Goal: Task Accomplishment & Management: Complete application form

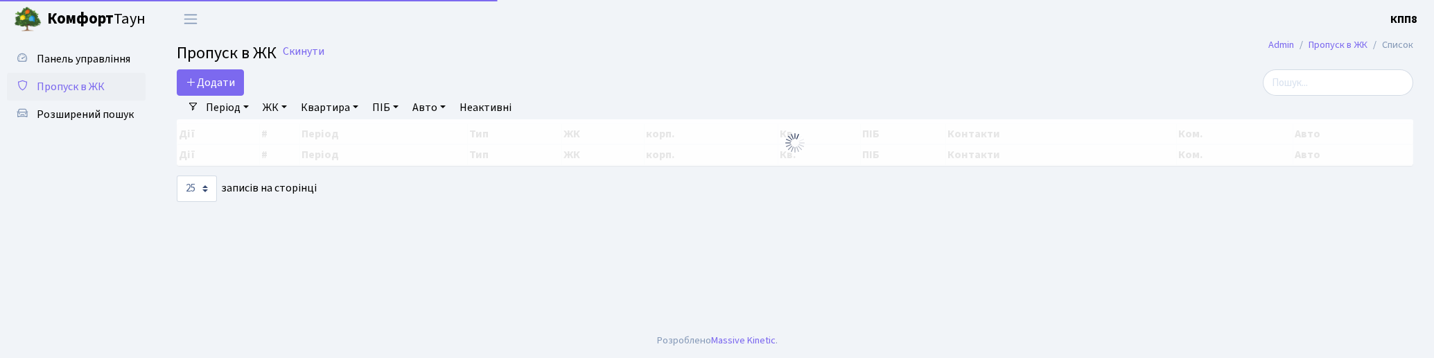
select select "25"
click at [197, 84] on icon at bounding box center [191, 81] width 11 height 11
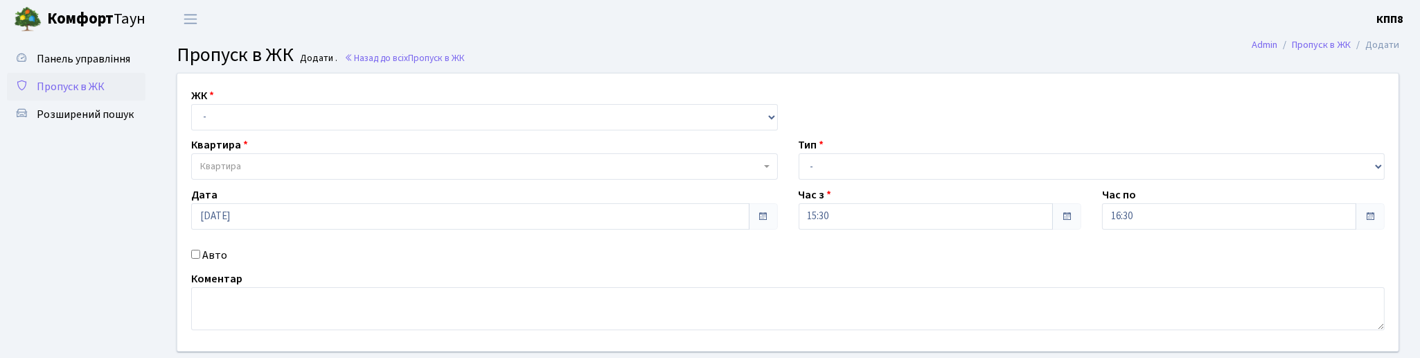
select select "271"
click option "КТ, вул. Регенераторна, 4" at bounding box center [0, 0] width 0 height 0
select select
click at [256, 163] on span "Квартира" at bounding box center [480, 166] width 561 height 14
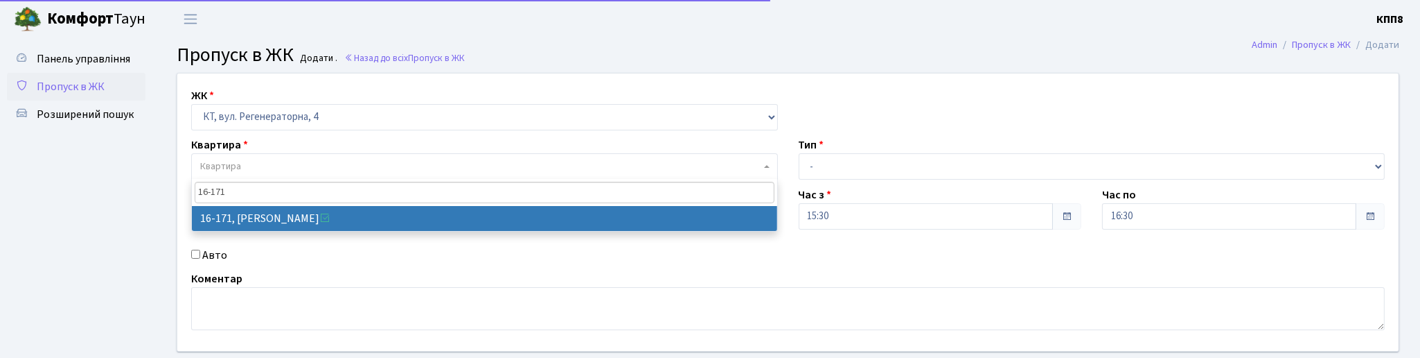
type input "16-171"
drag, startPoint x: 266, startPoint y: 220, endPoint x: 642, endPoint y: 223, distance: 376.3
select select "8732"
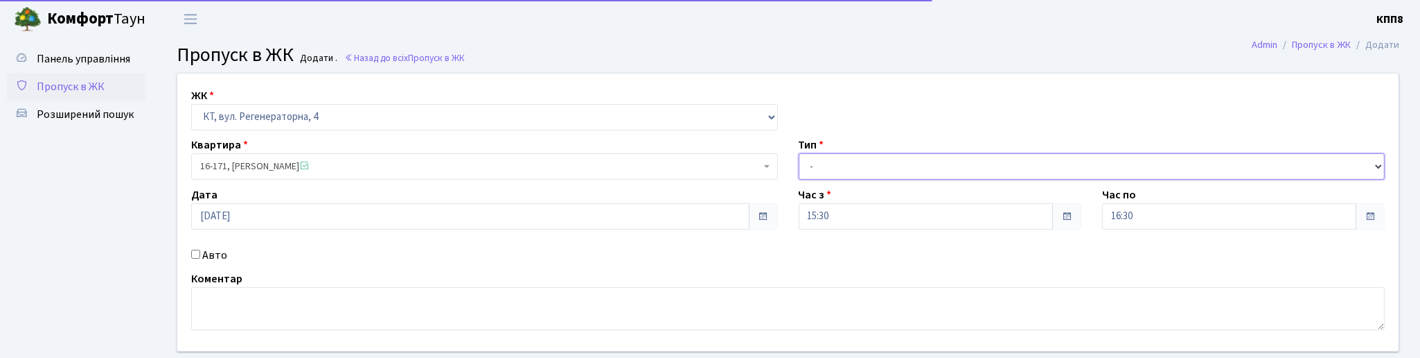
click at [799, 153] on select "- Доставка Таксі Гості Сервіс" at bounding box center [1092, 166] width 587 height 26
select select "3"
click option "Гості" at bounding box center [0, 0] width 0 height 0
click at [204, 258] on label "Авто" at bounding box center [214, 255] width 25 height 17
click at [200, 258] on input "Авто" at bounding box center [195, 253] width 9 height 9
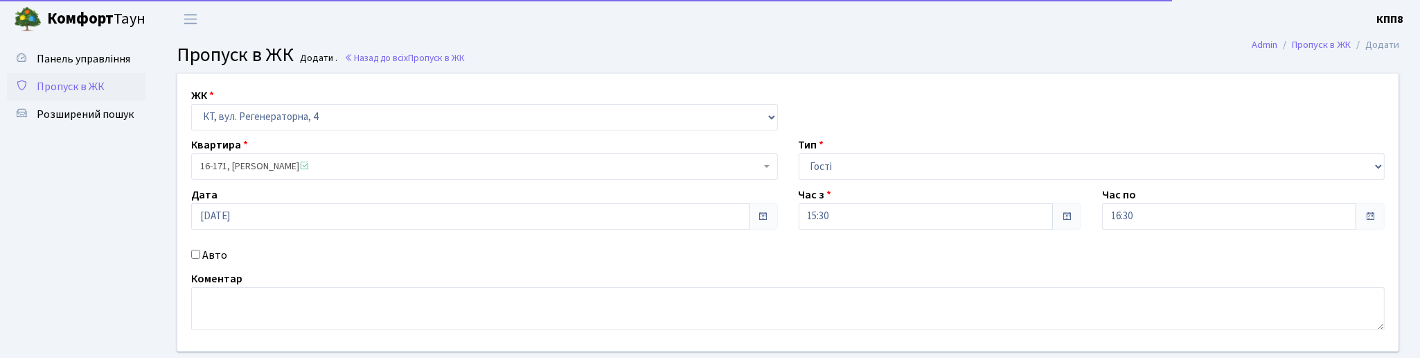
checkbox input "true"
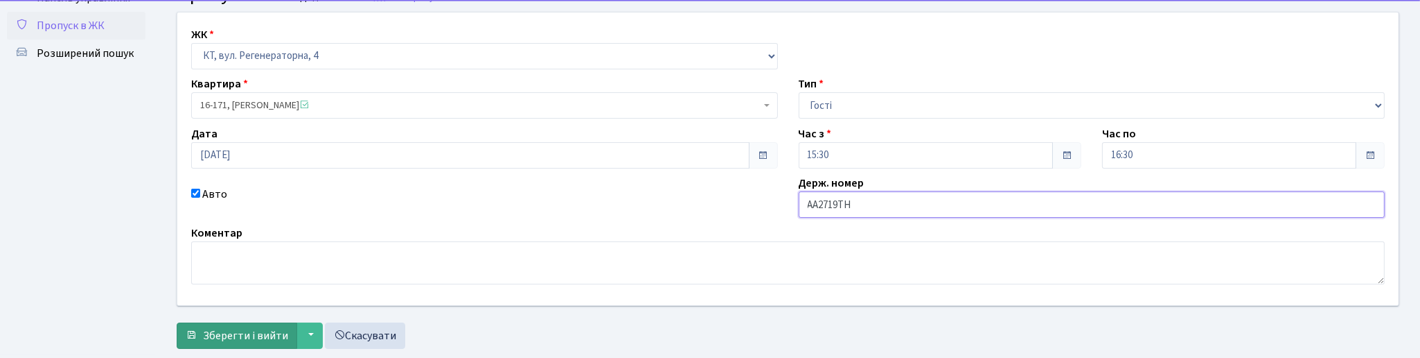
scroll to position [94, 0]
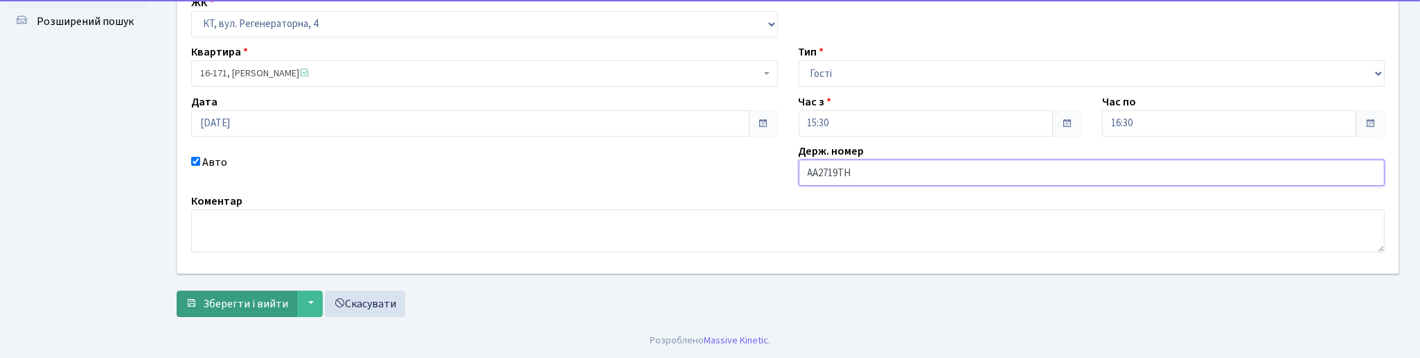
type input "АА2719ТН"
click at [243, 298] on span "Зберегти і вийти" at bounding box center [245, 303] width 85 height 15
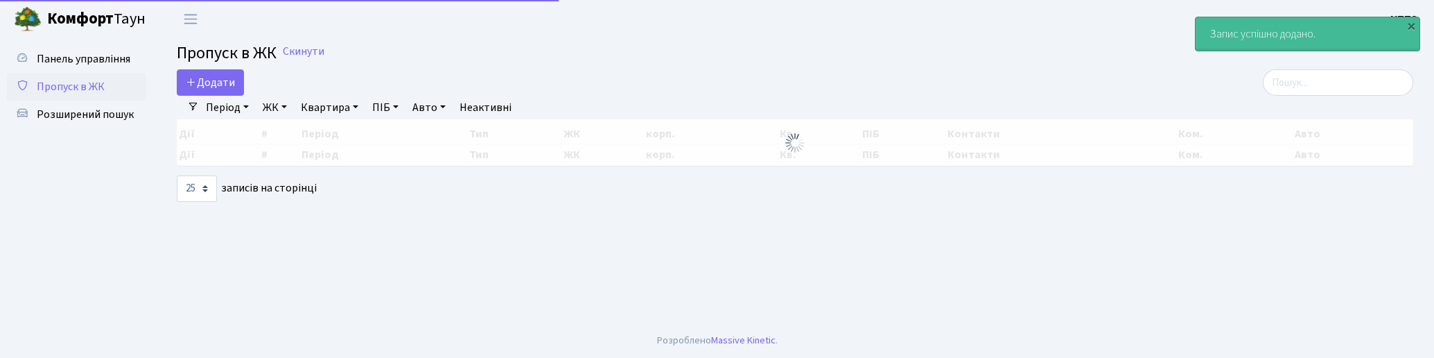
select select "25"
